Goal: Task Accomplishment & Management: Use online tool/utility

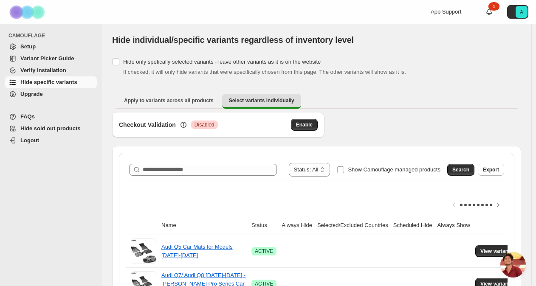
scroll to position [1738, 0]
click at [299, 124] on span "Enable" at bounding box center [304, 124] width 17 height 7
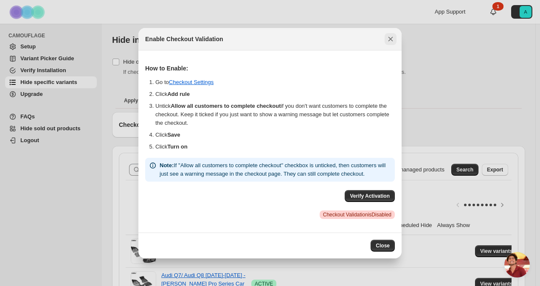
click at [393, 38] on icon "Close" at bounding box center [391, 39] width 8 height 8
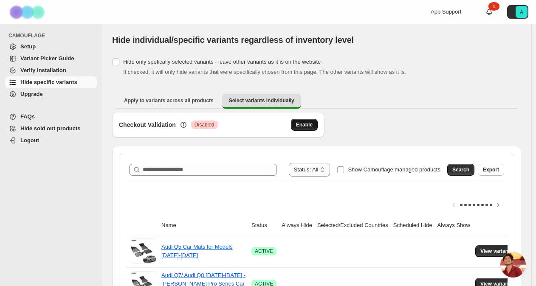
click at [304, 127] on span "Enable" at bounding box center [304, 124] width 17 height 7
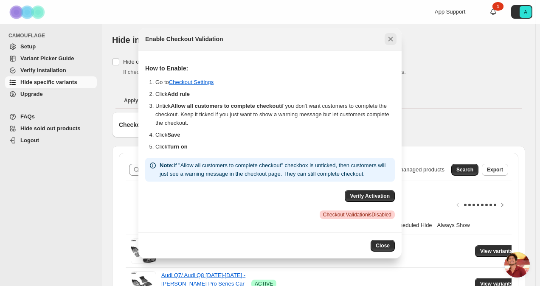
click at [393, 37] on icon "Close" at bounding box center [391, 39] width 8 height 8
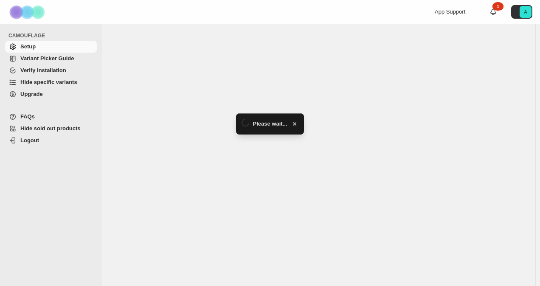
click at [36, 81] on span "Hide specific variants" at bounding box center [48, 82] width 57 height 6
select select "*****"
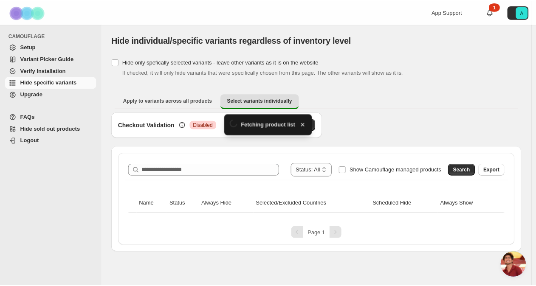
scroll to position [1738, 0]
